Goal: Find contact information: Find contact information

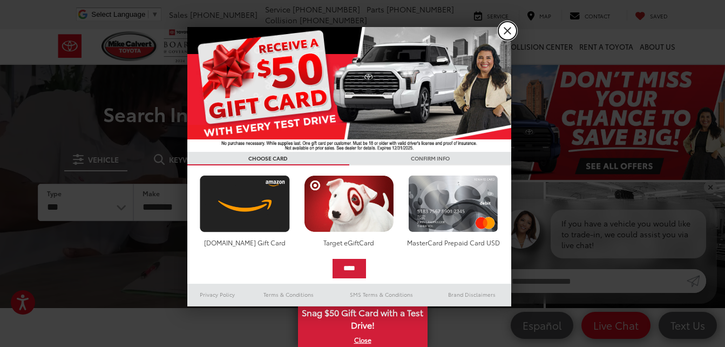
click at [504, 29] on link "X" at bounding box center [507, 31] width 18 height 18
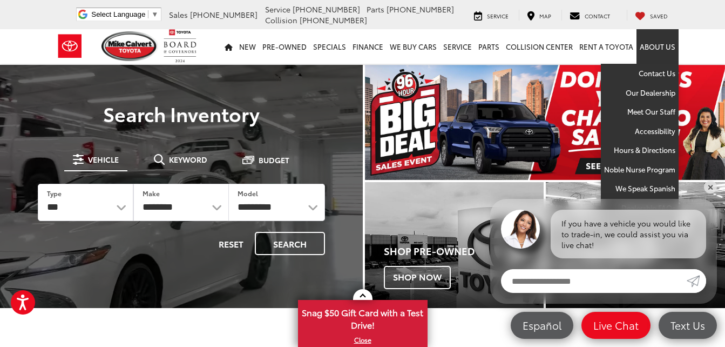
click at [659, 53] on link "About Us" at bounding box center [657, 46] width 42 height 35
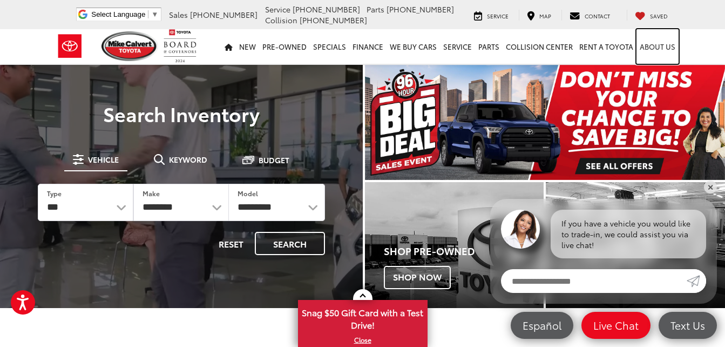
click at [656, 49] on link "About Us" at bounding box center [657, 46] width 42 height 35
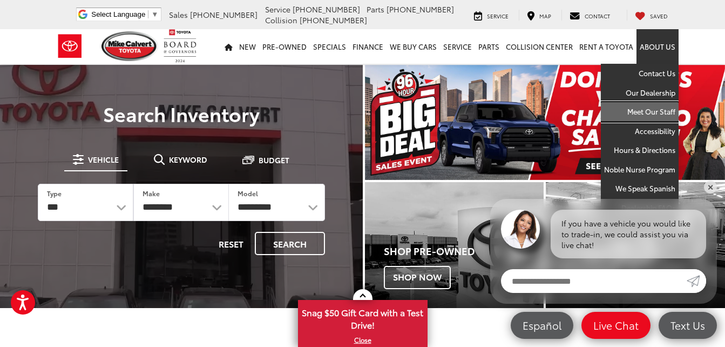
click at [661, 111] on link "Meet Our Staff" at bounding box center [640, 111] width 78 height 19
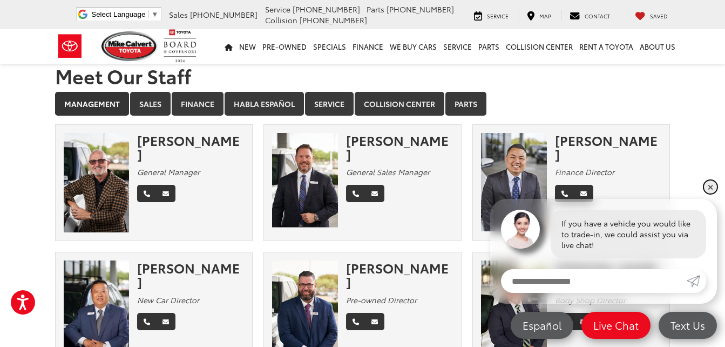
click at [716, 188] on link "✕" at bounding box center [710, 186] width 13 height 13
